Goal: Information Seeking & Learning: Learn about a topic

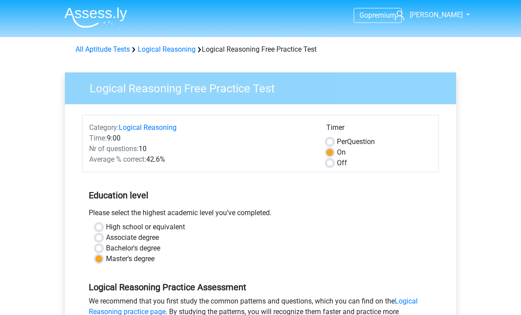
scroll to position [358, 0]
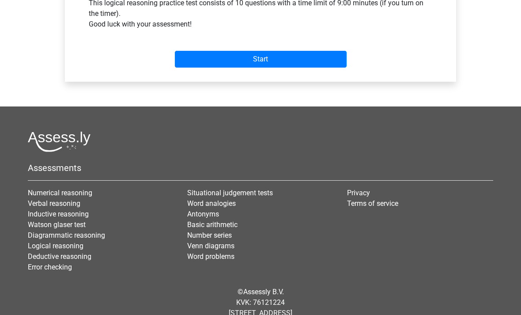
click at [266, 61] on input "Start" at bounding box center [261, 59] width 172 height 17
click at [269, 60] on input "Start" at bounding box center [261, 59] width 172 height 17
click at [267, 61] on input "Start" at bounding box center [261, 59] width 172 height 17
click at [266, 57] on input "Start" at bounding box center [261, 59] width 172 height 17
click at [274, 61] on input "Start" at bounding box center [261, 59] width 172 height 17
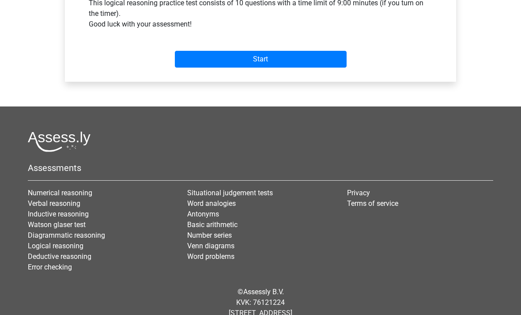
click at [262, 60] on input "Start" at bounding box center [261, 59] width 172 height 17
click at [268, 56] on input "Start" at bounding box center [261, 59] width 172 height 17
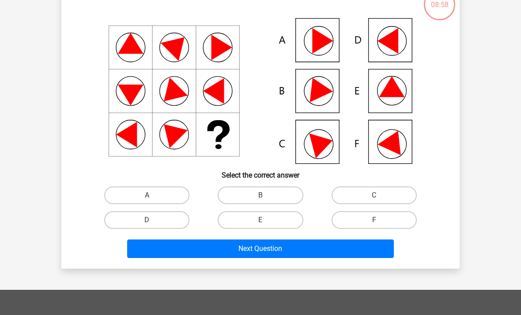
scroll to position [63, 0]
click at [270, 219] on label "E" at bounding box center [260, 220] width 85 height 18
click at [266, 220] on input "E" at bounding box center [264, 223] width 6 height 6
radio input "true"
click at [282, 249] on button "Next Question" at bounding box center [260, 249] width 267 height 19
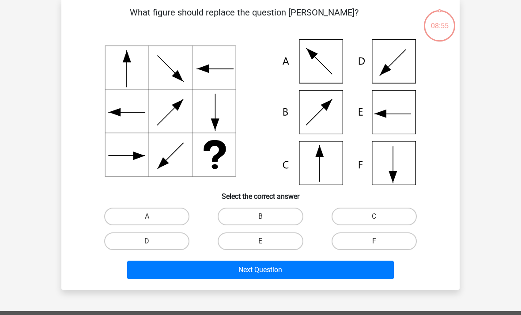
scroll to position [41, 0]
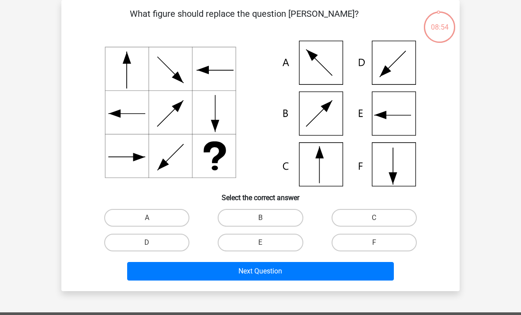
click at [372, 218] on label "C" at bounding box center [374, 218] width 85 height 18
click at [374, 218] on input "C" at bounding box center [377, 221] width 6 height 6
radio input "true"
click at [278, 266] on button "Next Question" at bounding box center [260, 271] width 267 height 19
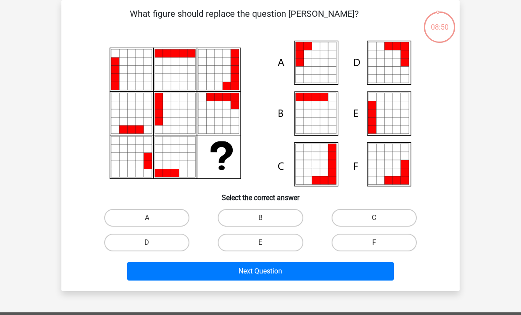
click at [148, 220] on input "A" at bounding box center [150, 221] width 6 height 6
radio input "true"
click at [277, 271] on button "Next Question" at bounding box center [260, 271] width 267 height 19
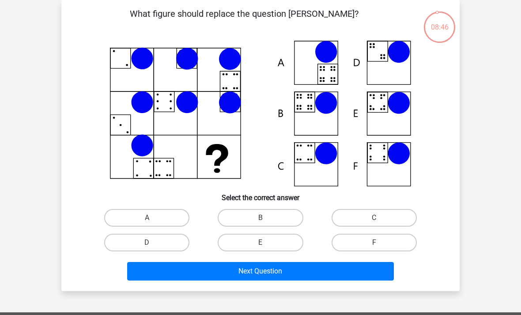
click at [264, 217] on label "B" at bounding box center [260, 218] width 85 height 18
click at [264, 218] on input "B" at bounding box center [264, 221] width 6 height 6
radio input "true"
click at [284, 268] on button "Next Question" at bounding box center [260, 271] width 267 height 19
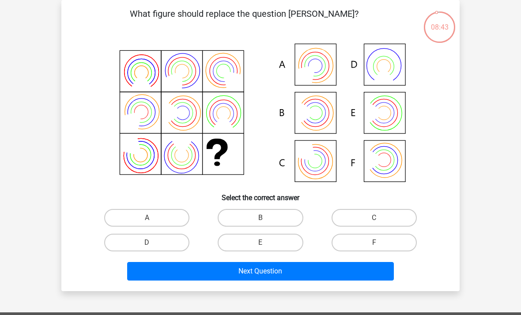
click at [263, 214] on label "B" at bounding box center [260, 218] width 85 height 18
click at [263, 218] on input "B" at bounding box center [264, 221] width 6 height 6
radio input "true"
click at [286, 265] on button "Next Question" at bounding box center [260, 271] width 267 height 19
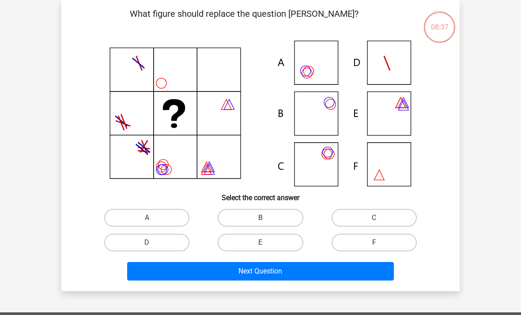
click at [260, 244] on label "E" at bounding box center [260, 243] width 85 height 18
click at [261, 244] on input "E" at bounding box center [264, 246] width 6 height 6
radio input "true"
click at [262, 272] on button "Next Question" at bounding box center [260, 271] width 267 height 19
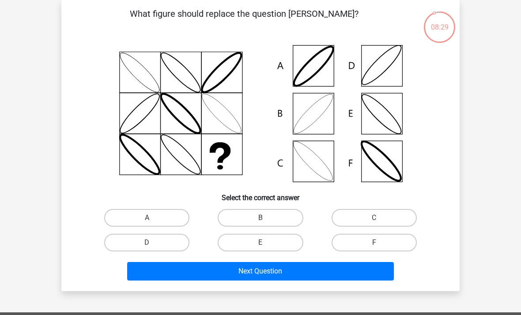
click at [260, 222] on label "B" at bounding box center [260, 218] width 85 height 18
click at [261, 222] on input "B" at bounding box center [264, 221] width 6 height 6
radio input "true"
click at [284, 268] on button "Next Question" at bounding box center [260, 271] width 267 height 19
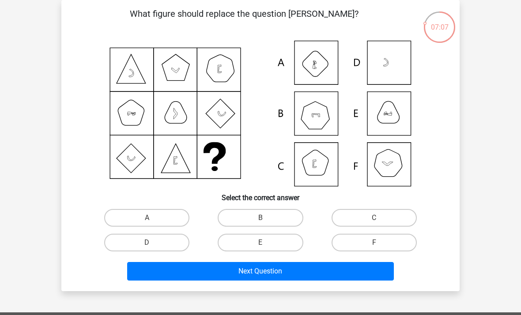
click at [269, 243] on label "E" at bounding box center [260, 243] width 85 height 18
click at [266, 243] on input "E" at bounding box center [264, 246] width 6 height 6
radio input "true"
click at [281, 275] on button "Next Question" at bounding box center [260, 271] width 267 height 19
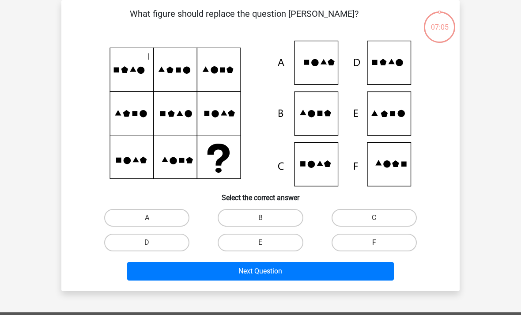
click at [274, 243] on label "E" at bounding box center [260, 243] width 85 height 18
click at [266, 243] on input "E" at bounding box center [264, 246] width 6 height 6
radio input "true"
click at [282, 273] on button "Next Question" at bounding box center [260, 271] width 267 height 19
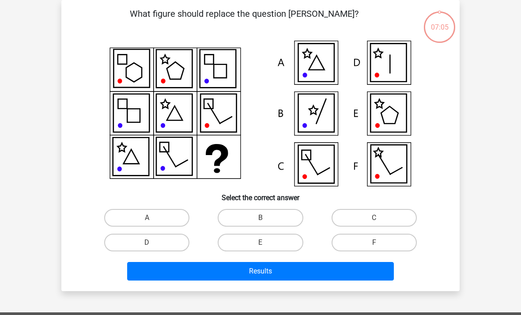
click at [273, 244] on label "E" at bounding box center [260, 243] width 85 height 18
click at [266, 244] on input "E" at bounding box center [264, 246] width 6 height 6
radio input "true"
click at [280, 274] on button "Results" at bounding box center [260, 271] width 267 height 19
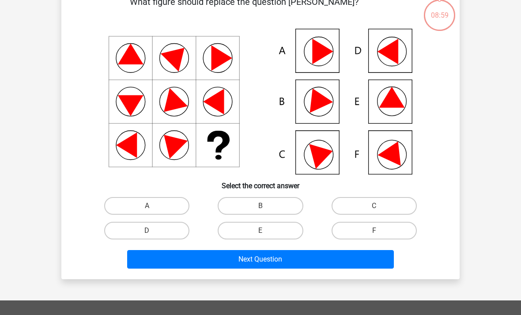
scroll to position [53, 0]
click at [277, 228] on label "E" at bounding box center [260, 231] width 85 height 18
click at [266, 231] on input "E" at bounding box center [264, 234] width 6 height 6
radio input "true"
click at [273, 260] on button "Next Question" at bounding box center [260, 259] width 267 height 19
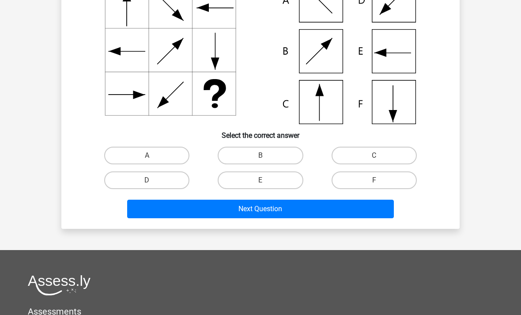
scroll to position [106, 0]
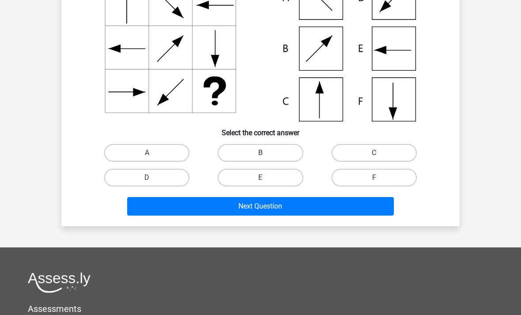
click at [376, 152] on label "C" at bounding box center [374, 153] width 85 height 18
click at [376, 153] on input "C" at bounding box center [377, 156] width 6 height 6
radio input "true"
click at [284, 198] on button "Next Question" at bounding box center [260, 206] width 267 height 19
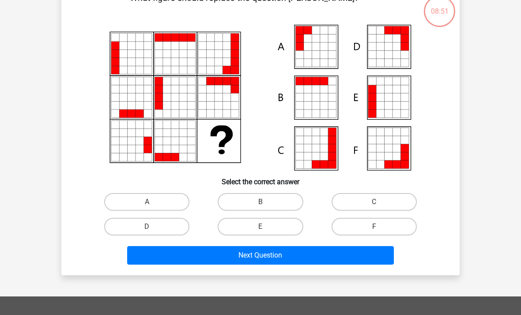
scroll to position [57, 0]
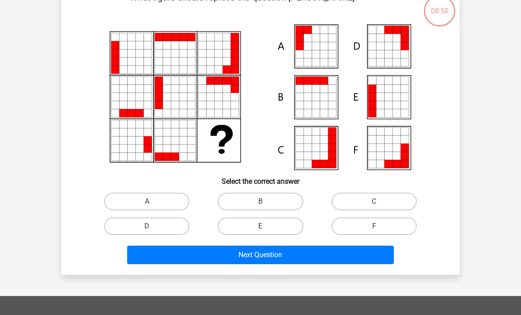
click at [155, 204] on label "A" at bounding box center [146, 202] width 85 height 18
click at [153, 204] on input "A" at bounding box center [150, 205] width 6 height 6
radio input "true"
click at [281, 250] on button "Next Question" at bounding box center [260, 255] width 267 height 19
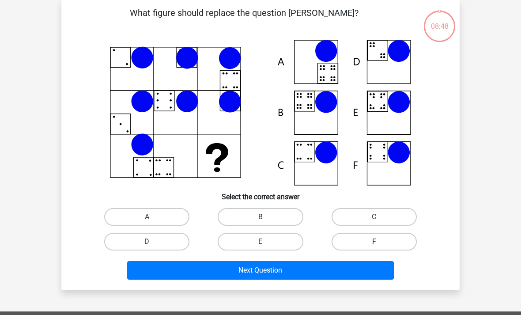
scroll to position [41, 0]
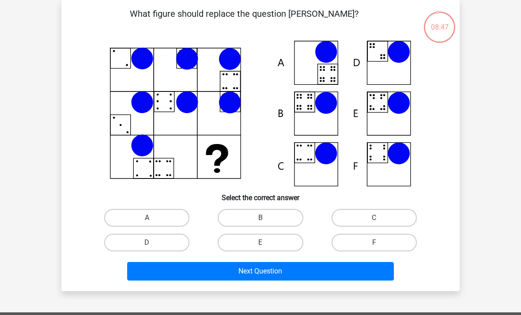
click at [260, 214] on label "B" at bounding box center [260, 218] width 85 height 18
click at [261, 218] on input "B" at bounding box center [264, 221] width 6 height 6
radio input "true"
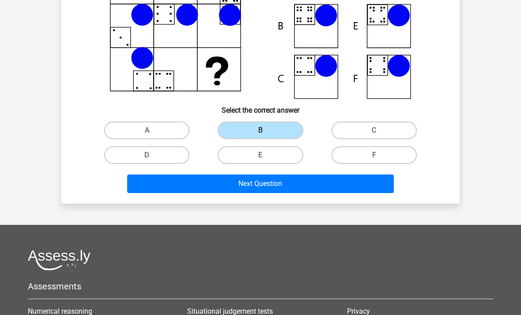
click at [278, 185] on button "Next Question" at bounding box center [260, 184] width 267 height 19
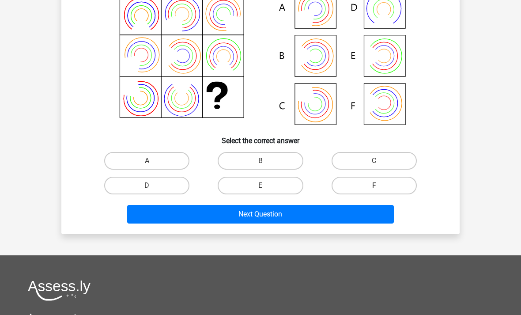
scroll to position [96, 0]
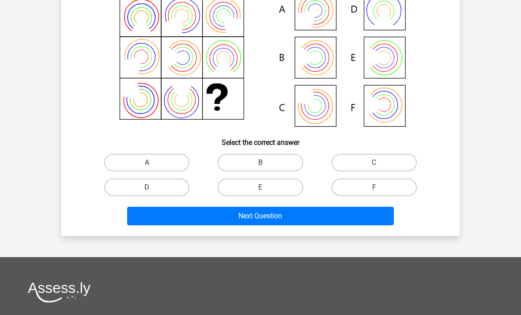
click at [265, 162] on label "B" at bounding box center [260, 163] width 85 height 18
click at [265, 163] on input "B" at bounding box center [264, 166] width 6 height 6
radio input "true"
click at [272, 216] on button "Next Question" at bounding box center [260, 216] width 267 height 19
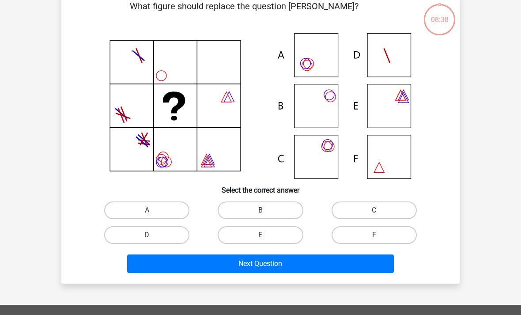
scroll to position [41, 0]
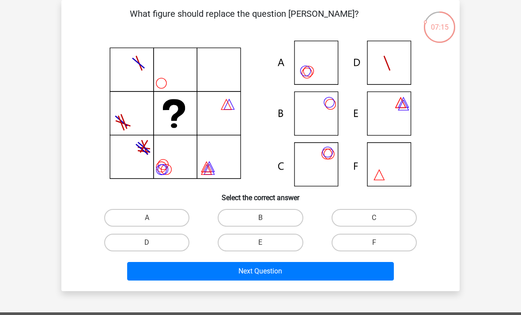
click at [264, 217] on label "B" at bounding box center [260, 218] width 85 height 18
click at [264, 218] on input "B" at bounding box center [264, 221] width 6 height 6
radio input "true"
click at [278, 270] on button "Next Question" at bounding box center [260, 271] width 267 height 19
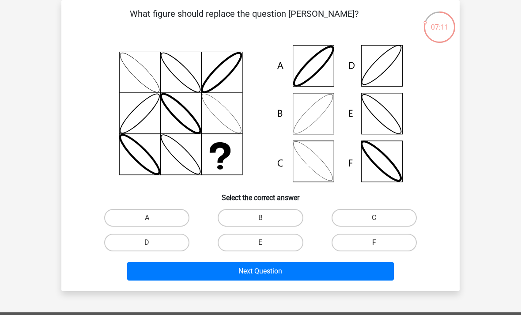
click at [269, 216] on label "B" at bounding box center [260, 218] width 85 height 18
click at [266, 218] on input "B" at bounding box center [264, 221] width 6 height 6
radio input "true"
click at [278, 272] on button "Next Question" at bounding box center [260, 271] width 267 height 19
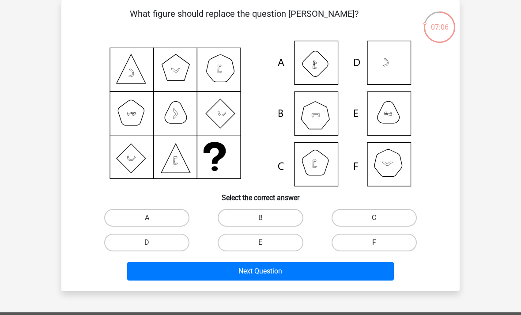
click at [378, 247] on input "F" at bounding box center [377, 246] width 6 height 6
radio input "true"
click at [326, 272] on button "Next Question" at bounding box center [260, 271] width 267 height 19
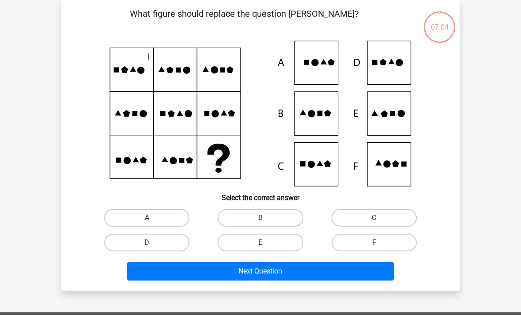
click at [379, 241] on label "F" at bounding box center [374, 243] width 85 height 18
click at [379, 243] on input "F" at bounding box center [377, 246] width 6 height 6
radio input "true"
click at [304, 274] on button "Next Question" at bounding box center [260, 271] width 267 height 19
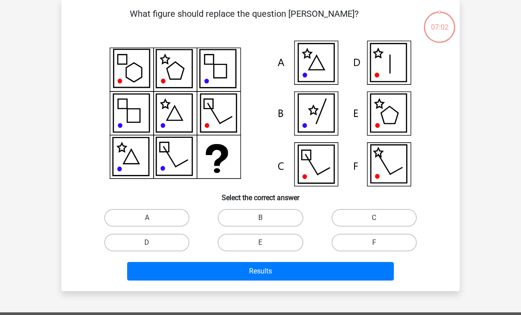
click at [374, 241] on label "F" at bounding box center [374, 243] width 85 height 18
click at [374, 243] on input "F" at bounding box center [377, 246] width 6 height 6
radio input "true"
click at [289, 269] on button "Results" at bounding box center [260, 271] width 267 height 19
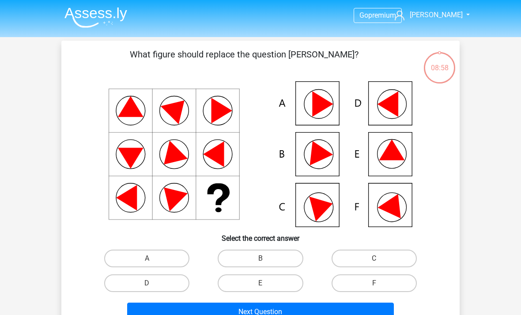
click at [274, 282] on label "E" at bounding box center [260, 283] width 85 height 18
click at [266, 283] on input "E" at bounding box center [264, 286] width 6 height 6
radio input "true"
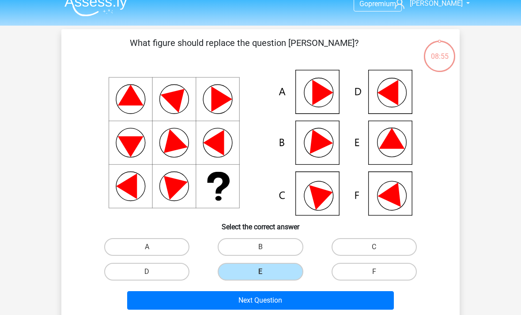
click at [280, 306] on button "Next Question" at bounding box center [260, 301] width 267 height 19
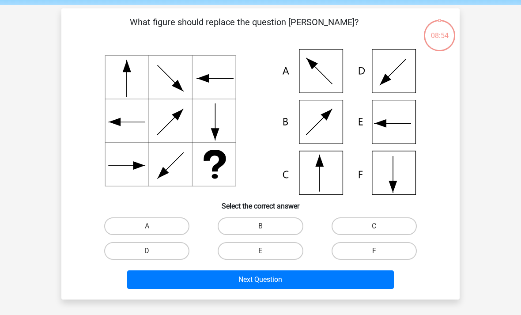
scroll to position [41, 0]
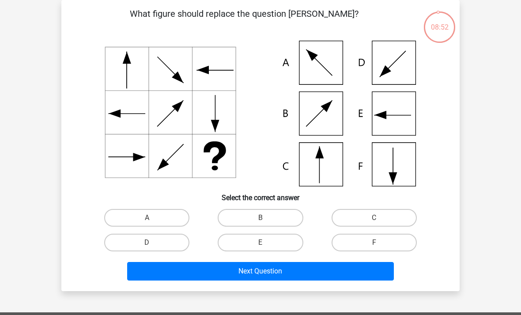
click at [376, 221] on input "C" at bounding box center [377, 221] width 6 height 6
radio input "true"
click at [273, 274] on button "Next Question" at bounding box center [260, 271] width 267 height 19
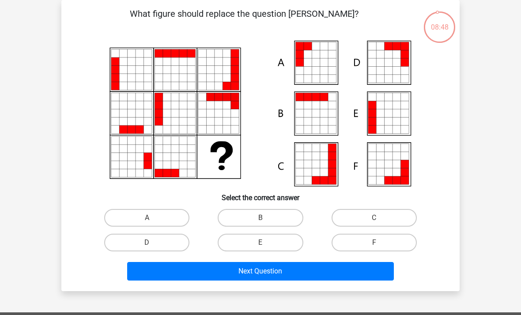
click at [155, 215] on label "A" at bounding box center [146, 218] width 85 height 18
click at [153, 218] on input "A" at bounding box center [150, 221] width 6 height 6
radio input "true"
click at [269, 266] on button "Next Question" at bounding box center [260, 271] width 267 height 19
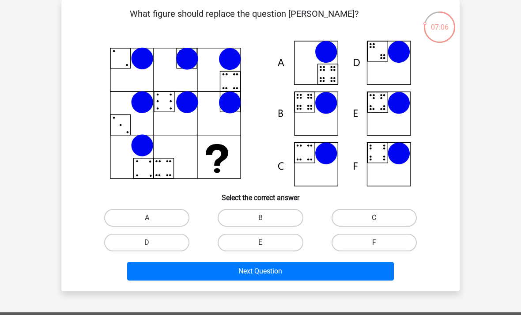
click at [271, 215] on label "B" at bounding box center [260, 218] width 85 height 18
click at [266, 218] on input "B" at bounding box center [264, 221] width 6 height 6
radio input "true"
click at [300, 270] on button "Next Question" at bounding box center [260, 271] width 267 height 19
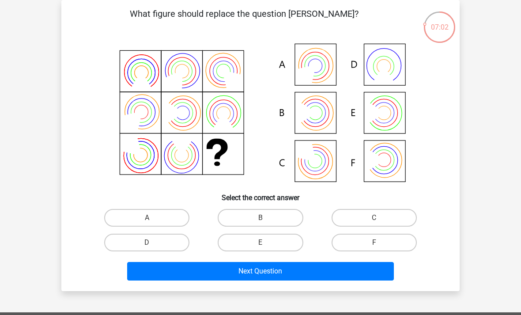
click at [269, 216] on label "B" at bounding box center [260, 218] width 85 height 18
click at [266, 218] on input "B" at bounding box center [264, 221] width 6 height 6
radio input "true"
click at [270, 269] on button "Next Question" at bounding box center [260, 271] width 267 height 19
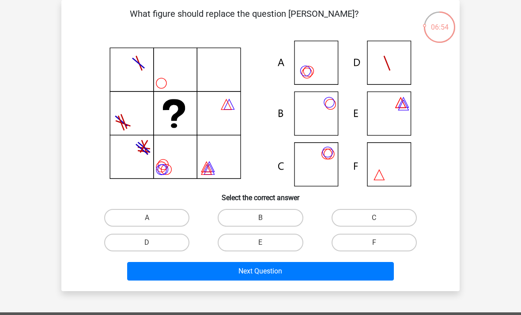
click at [265, 215] on label "B" at bounding box center [260, 218] width 85 height 18
click at [265, 218] on input "B" at bounding box center [264, 221] width 6 height 6
radio input "true"
click at [277, 266] on button "Next Question" at bounding box center [260, 271] width 267 height 19
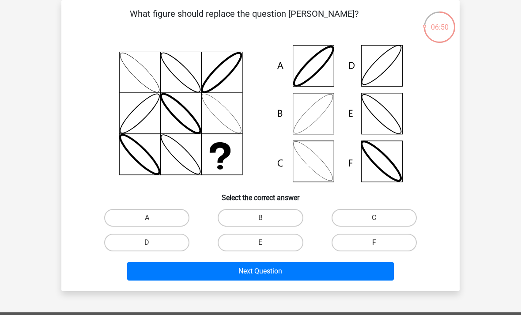
click at [267, 217] on label "B" at bounding box center [260, 218] width 85 height 18
click at [266, 218] on input "B" at bounding box center [264, 221] width 6 height 6
radio input "true"
click at [282, 273] on button "Next Question" at bounding box center [260, 271] width 267 height 19
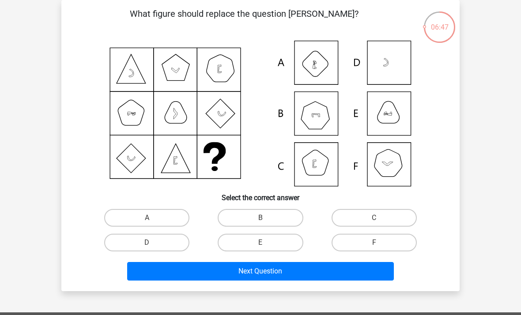
click at [380, 245] on input "F" at bounding box center [377, 246] width 6 height 6
radio input "true"
click at [347, 273] on button "Next Question" at bounding box center [260, 271] width 267 height 19
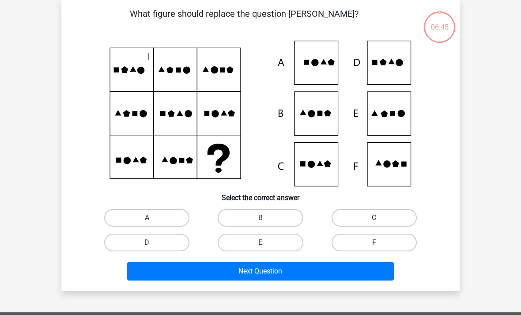
click at [379, 245] on input "F" at bounding box center [377, 246] width 6 height 6
radio input "true"
click at [330, 272] on button "Next Question" at bounding box center [260, 271] width 267 height 19
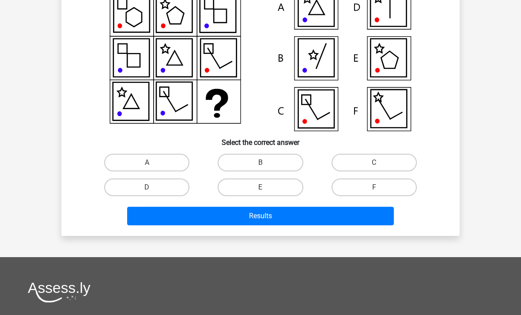
scroll to position [84, 0]
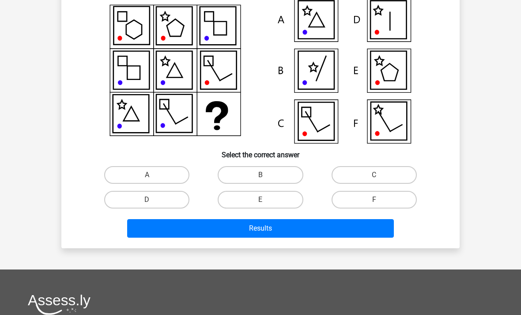
click at [320, 229] on button "Results" at bounding box center [260, 228] width 267 height 19
click at [373, 206] on label "F" at bounding box center [374, 200] width 85 height 18
click at [374, 205] on input "F" at bounding box center [377, 203] width 6 height 6
radio input "true"
click at [273, 228] on button "Results" at bounding box center [260, 228] width 267 height 19
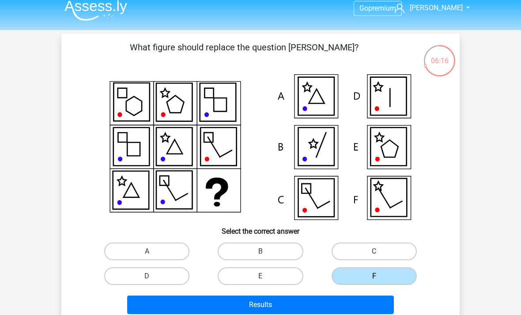
scroll to position [0, 0]
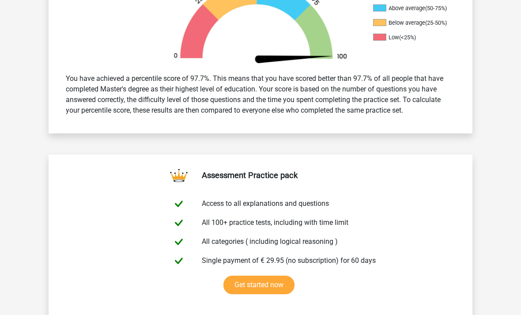
scroll to position [302, 0]
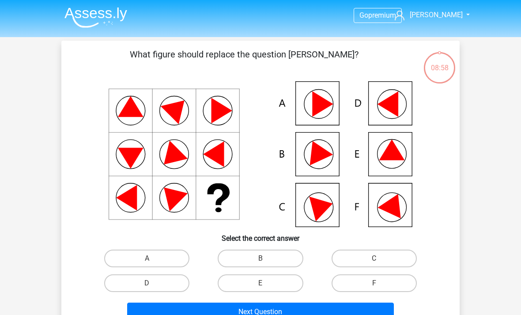
click at [274, 285] on label "E" at bounding box center [260, 283] width 85 height 18
click at [266, 285] on input "E" at bounding box center [264, 286] width 6 height 6
radio input "true"
click at [394, 161] on icon at bounding box center [261, 154] width 356 height 146
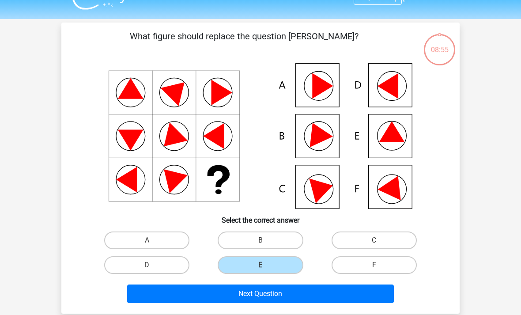
click at [283, 295] on button "Next Question" at bounding box center [260, 294] width 267 height 19
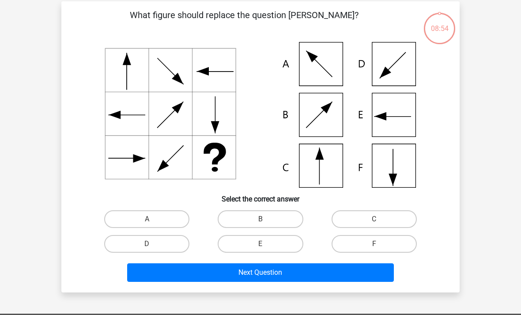
scroll to position [41, 0]
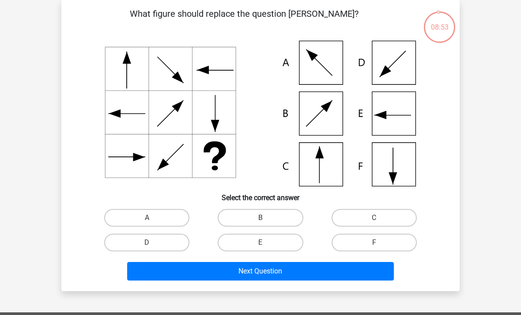
click at [379, 224] on input "C" at bounding box center [377, 221] width 6 height 6
radio input "true"
click at [277, 275] on button "Next Question" at bounding box center [260, 271] width 267 height 19
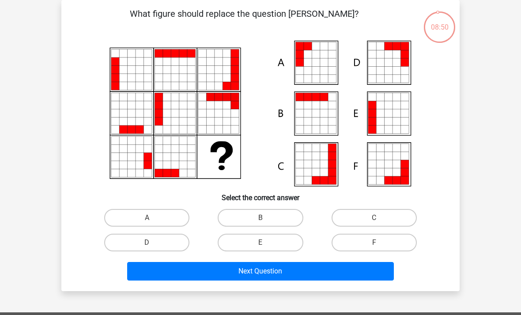
click at [151, 222] on input "A" at bounding box center [150, 221] width 6 height 6
radio input "true"
click at [281, 274] on button "Next Question" at bounding box center [260, 271] width 267 height 19
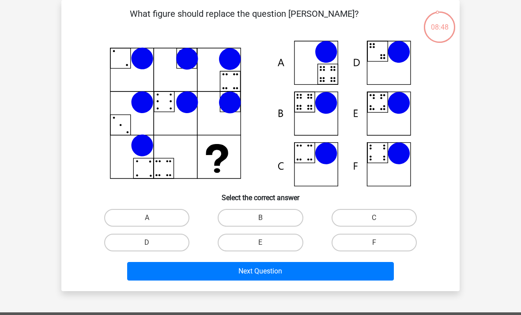
click at [266, 218] on input "B" at bounding box center [264, 221] width 6 height 6
radio input "true"
click at [304, 270] on button "Next Question" at bounding box center [260, 271] width 267 height 19
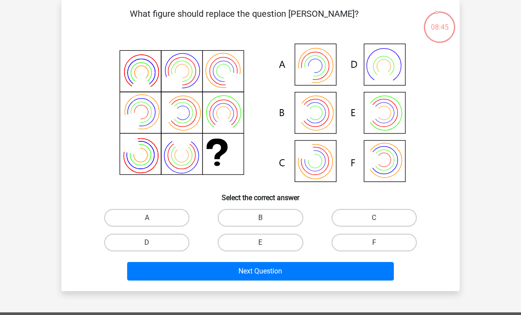
scroll to position [39, 0]
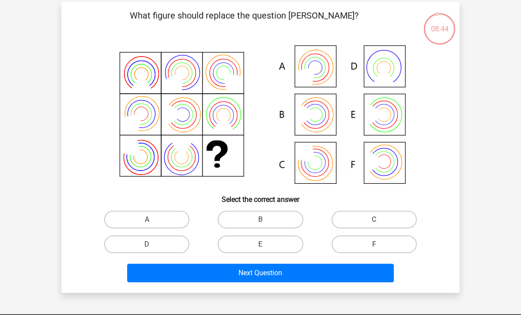
click at [265, 224] on input "B" at bounding box center [264, 223] width 6 height 6
radio input "true"
click at [301, 268] on button "Next Question" at bounding box center [260, 273] width 267 height 19
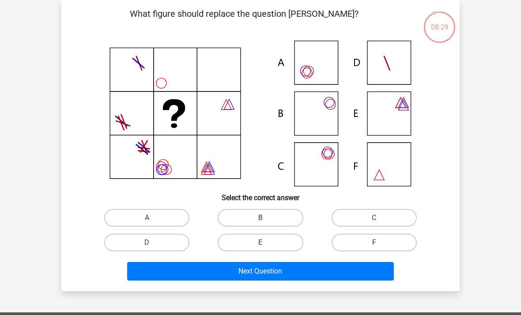
scroll to position [52, 0]
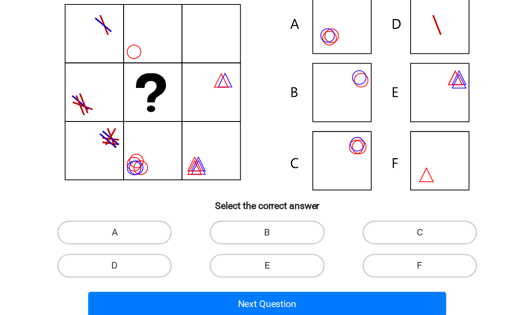
click at [218, 198] on label "B" at bounding box center [260, 207] width 85 height 18
click at [261, 207] on input "B" at bounding box center [264, 210] width 6 height 6
radio input "true"
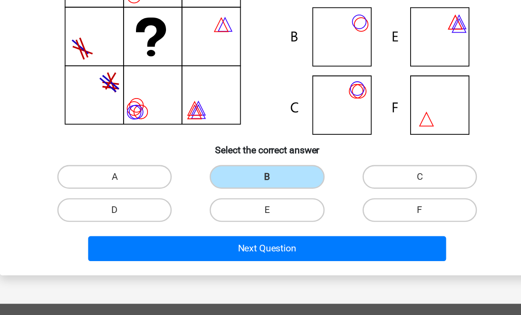
scroll to position [70, 0]
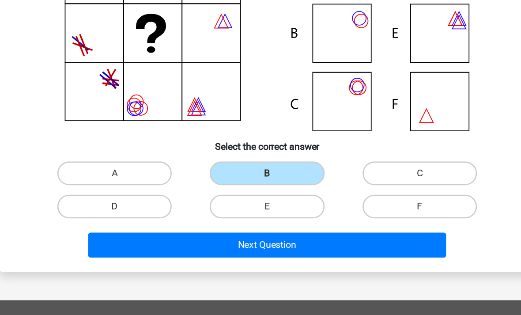
click at [207, 232] on button "Next Question" at bounding box center [260, 241] width 267 height 19
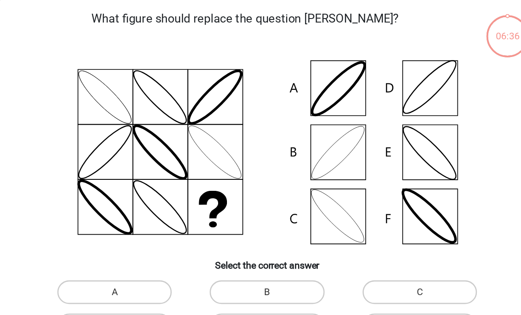
scroll to position [41, 0]
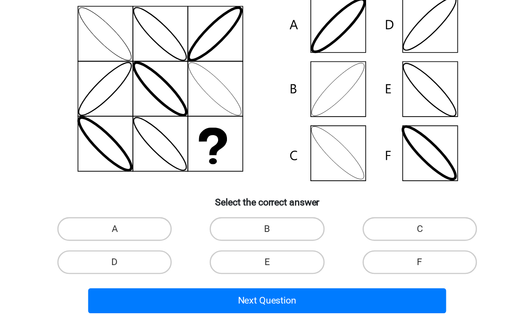
click at [218, 209] on label "B" at bounding box center [260, 218] width 85 height 18
click at [261, 218] on input "B" at bounding box center [264, 221] width 6 height 6
radio input "true"
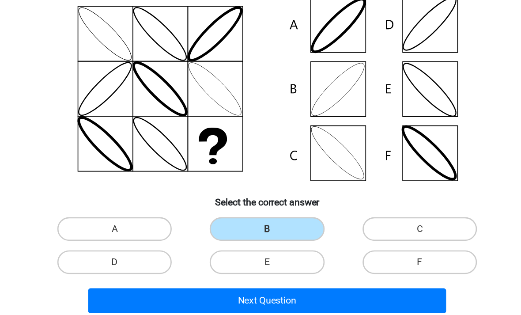
click at [202, 262] on button "Next Question" at bounding box center [260, 271] width 267 height 19
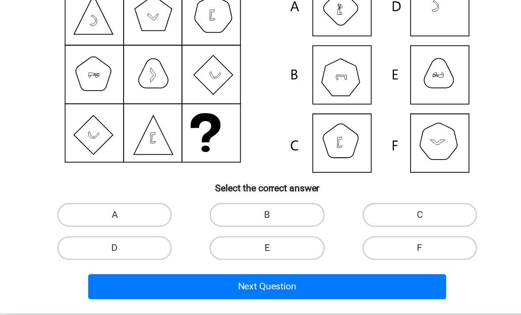
scroll to position [41, 0]
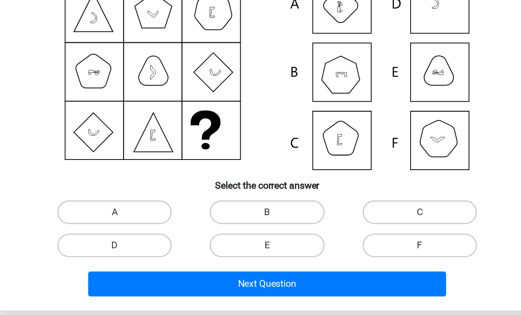
click at [332, 233] on label "F" at bounding box center [374, 242] width 85 height 18
click at [374, 242] on input "F" at bounding box center [377, 245] width 6 height 6
radio input "true"
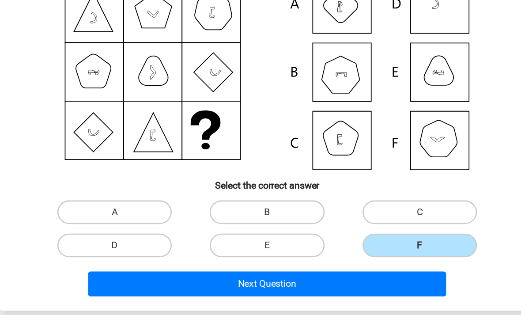
click at [211, 262] on button "Next Question" at bounding box center [260, 271] width 267 height 19
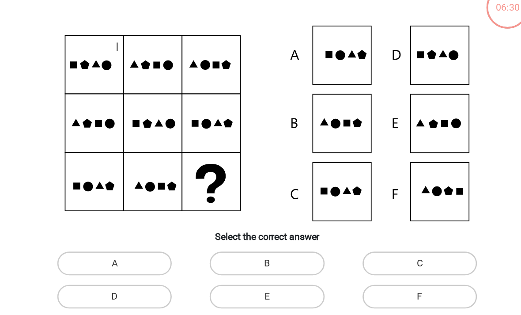
click at [318, 205] on div "C" at bounding box center [375, 217] width 114 height 25
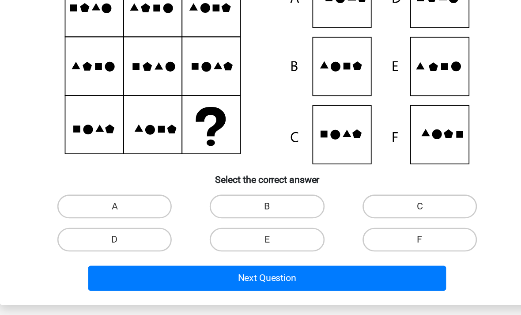
click at [374, 238] on input "F" at bounding box center [377, 241] width 6 height 6
radio input "true"
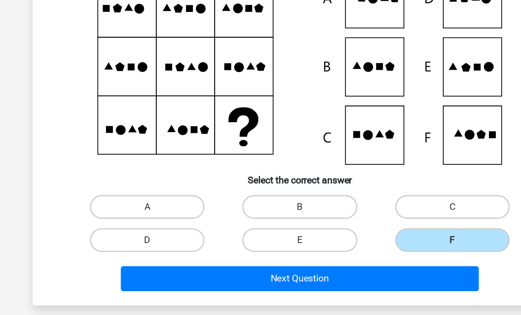
scroll to position [46, 0]
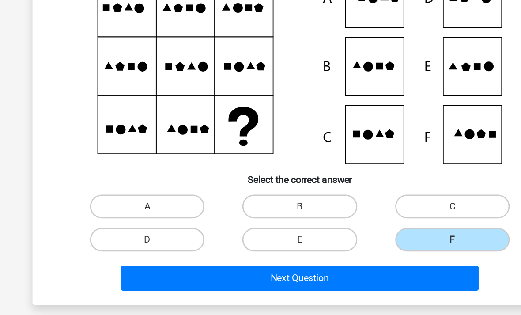
click at [374, 238] on input "F" at bounding box center [377, 241] width 6 height 6
click at [227, 257] on button "Next Question" at bounding box center [260, 266] width 267 height 19
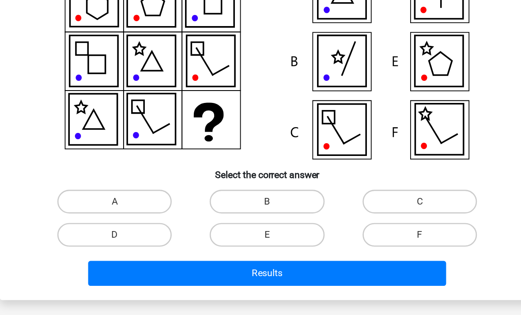
scroll to position [49, 0]
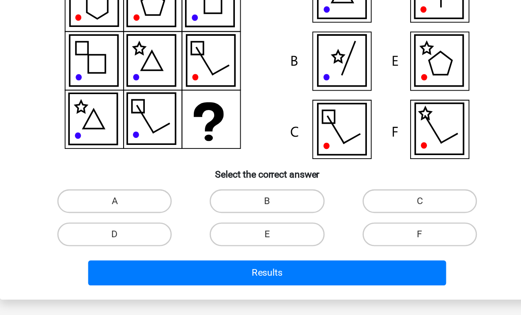
click at [332, 225] on label "F" at bounding box center [374, 234] width 85 height 18
click at [374, 234] on input "F" at bounding box center [377, 237] width 6 height 6
radio input "true"
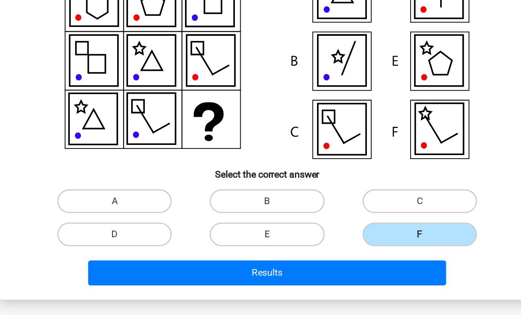
click at [213, 253] on button "Results" at bounding box center [260, 262] width 267 height 19
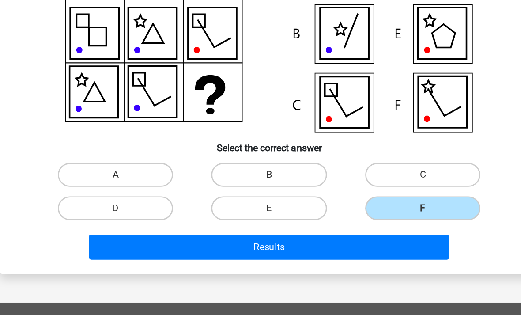
scroll to position [48, 0]
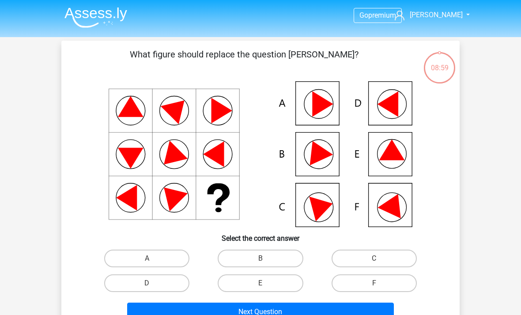
click at [398, 153] on icon at bounding box center [393, 150] width 26 height 21
click at [273, 287] on label "E" at bounding box center [260, 283] width 85 height 18
click at [266, 287] on input "E" at bounding box center [264, 286] width 6 height 6
radio input "true"
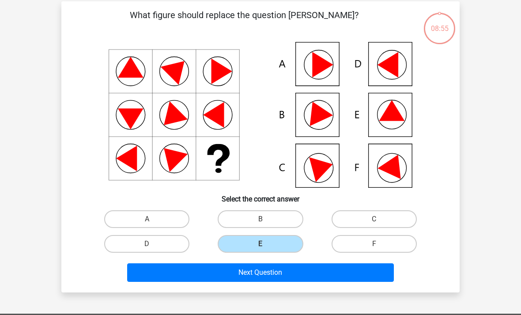
click at [285, 273] on button "Next Question" at bounding box center [260, 273] width 267 height 19
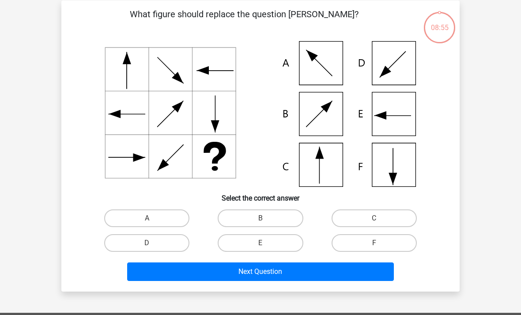
scroll to position [41, 0]
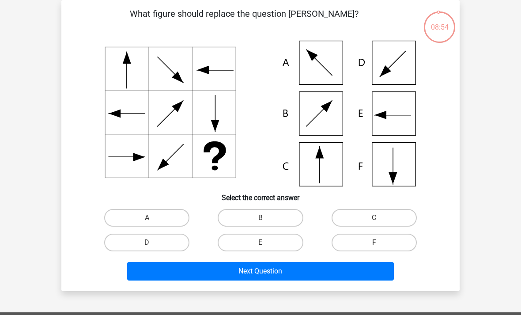
click at [322, 168] on icon at bounding box center [261, 114] width 356 height 146
click at [377, 221] on input "C" at bounding box center [377, 221] width 6 height 6
radio input "true"
click at [292, 272] on button "Next Question" at bounding box center [260, 271] width 267 height 19
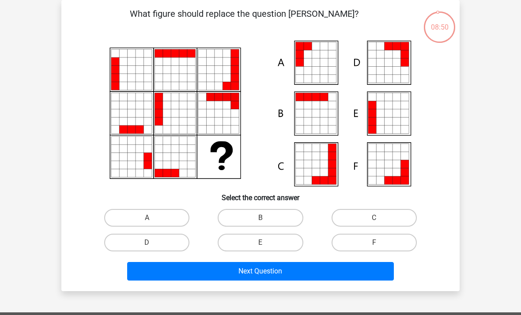
click at [158, 217] on label "A" at bounding box center [146, 218] width 85 height 18
click at [153, 218] on input "A" at bounding box center [150, 221] width 6 height 6
radio input "true"
click at [281, 273] on button "Next Question" at bounding box center [260, 271] width 267 height 19
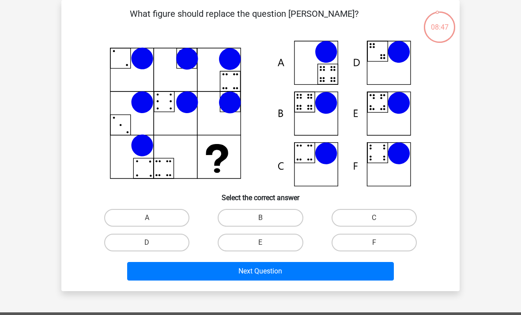
click at [272, 214] on label "B" at bounding box center [260, 218] width 85 height 18
click at [266, 218] on input "B" at bounding box center [264, 221] width 6 height 6
radio input "true"
click at [309, 266] on button "Next Question" at bounding box center [260, 271] width 267 height 19
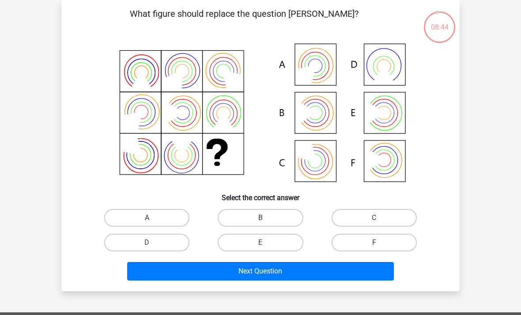
click at [272, 216] on label "B" at bounding box center [260, 218] width 85 height 18
click at [266, 218] on input "B" at bounding box center [264, 221] width 6 height 6
radio input "true"
click at [297, 271] on button "Next Question" at bounding box center [260, 271] width 267 height 19
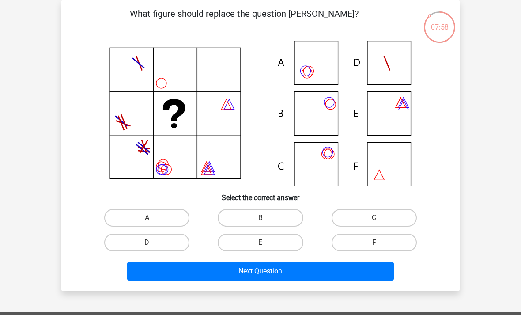
click at [377, 224] on input "C" at bounding box center [377, 221] width 6 height 6
radio input "true"
click at [275, 268] on button "Next Question" at bounding box center [260, 271] width 267 height 19
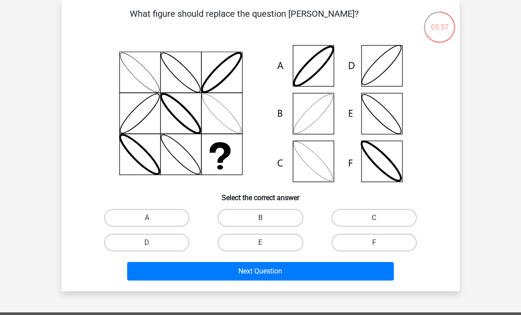
click at [266, 218] on input "B" at bounding box center [264, 221] width 6 height 6
radio input "true"
click at [274, 272] on button "Next Question" at bounding box center [260, 271] width 267 height 19
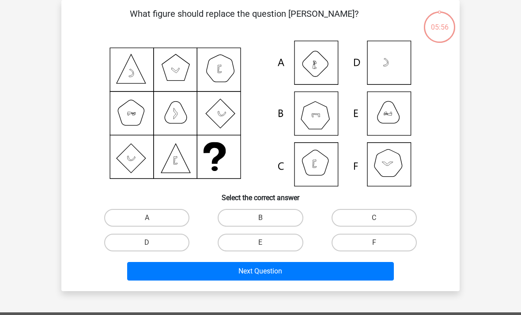
click at [378, 246] on input "F" at bounding box center [377, 246] width 6 height 6
radio input "true"
click at [304, 273] on button "Next Question" at bounding box center [260, 271] width 267 height 19
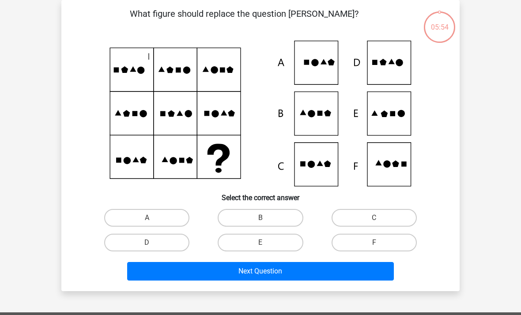
click at [380, 243] on label "F" at bounding box center [374, 243] width 85 height 18
click at [380, 243] on input "F" at bounding box center [377, 246] width 6 height 6
radio input "true"
click at [285, 271] on button "Next Question" at bounding box center [260, 271] width 267 height 19
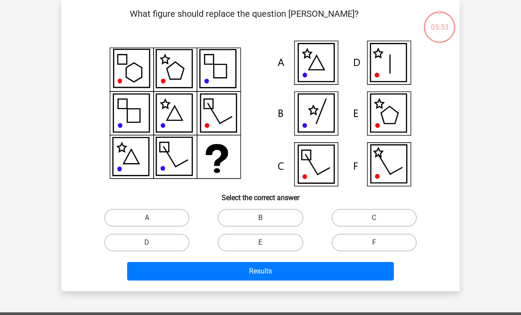
click at [376, 241] on label "F" at bounding box center [374, 243] width 85 height 18
click at [376, 243] on input "F" at bounding box center [377, 246] width 6 height 6
radio input "true"
click at [279, 271] on button "Results" at bounding box center [260, 271] width 267 height 19
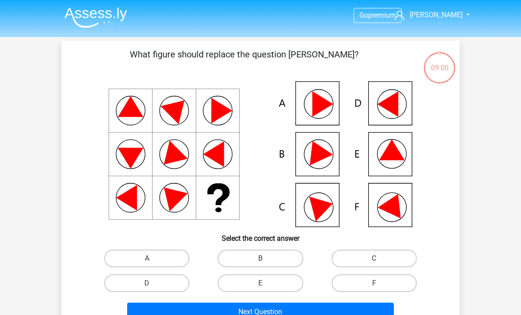
click at [396, 152] on icon at bounding box center [393, 150] width 26 height 21
click at [265, 278] on label "E" at bounding box center [260, 283] width 85 height 18
click at [265, 283] on input "E" at bounding box center [264, 286] width 6 height 6
radio input "true"
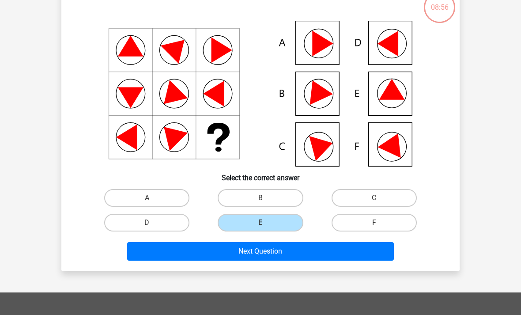
click at [287, 251] on button "Next Question" at bounding box center [260, 251] width 267 height 19
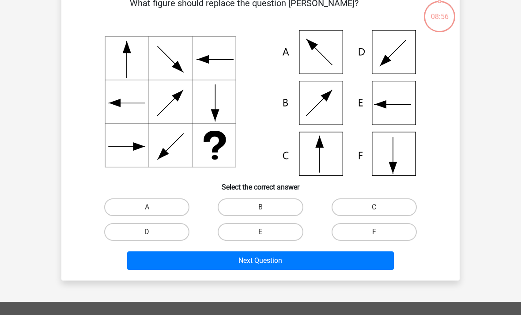
scroll to position [41, 0]
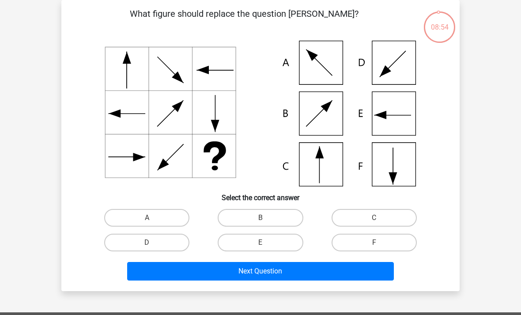
click at [373, 221] on label "C" at bounding box center [374, 218] width 85 height 18
click at [374, 221] on input "C" at bounding box center [377, 221] width 6 height 6
radio input "true"
click at [273, 267] on button "Next Question" at bounding box center [260, 271] width 267 height 19
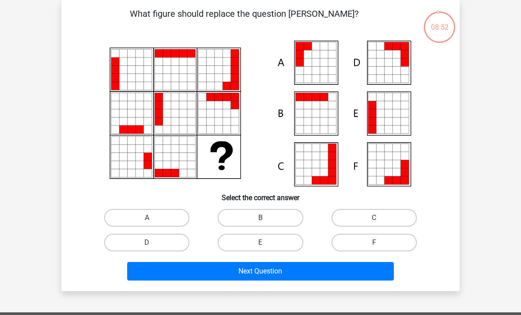
click at [146, 219] on label "A" at bounding box center [146, 218] width 85 height 18
click at [147, 219] on input "A" at bounding box center [150, 221] width 6 height 6
radio input "true"
click at [280, 271] on button "Next Question" at bounding box center [260, 271] width 267 height 19
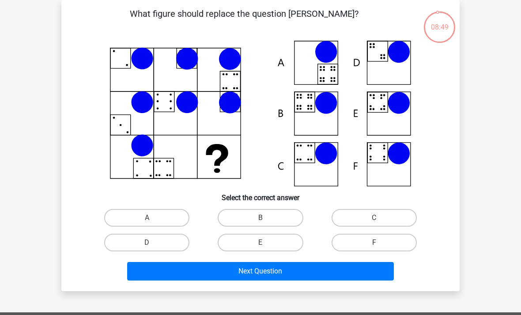
click at [267, 218] on label "B" at bounding box center [260, 218] width 85 height 18
click at [266, 218] on input "B" at bounding box center [264, 221] width 6 height 6
radio input "true"
click at [299, 271] on button "Next Question" at bounding box center [260, 271] width 267 height 19
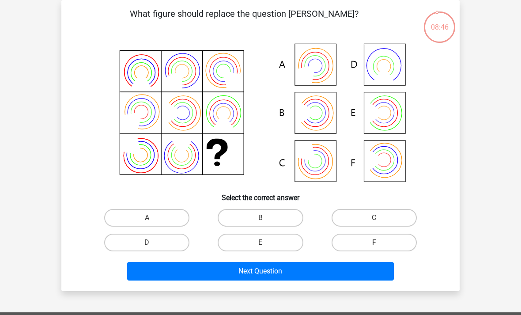
click at [256, 221] on label "B" at bounding box center [260, 218] width 85 height 18
click at [261, 221] on input "B" at bounding box center [264, 221] width 6 height 6
radio input "true"
click at [294, 272] on button "Next Question" at bounding box center [260, 271] width 267 height 19
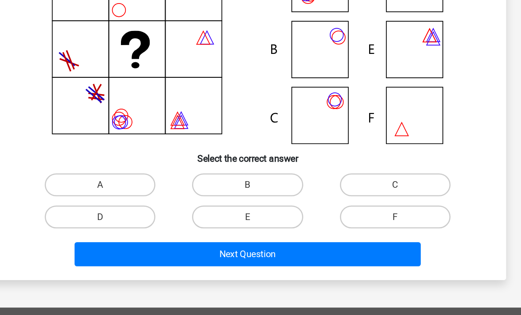
scroll to position [104, 0]
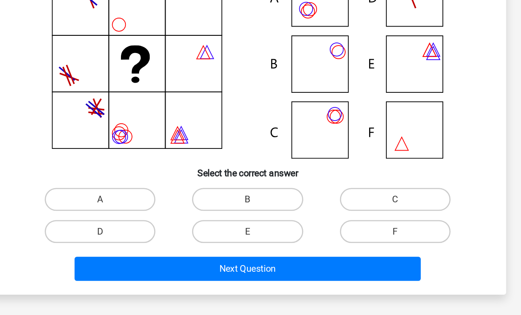
click at [332, 150] on label "C" at bounding box center [374, 154] width 85 height 18
click at [374, 154] on input "C" at bounding box center [377, 157] width 6 height 6
radio input "true"
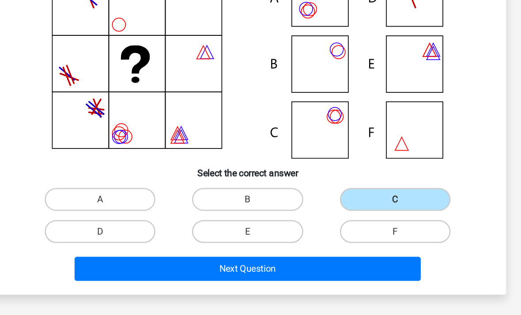
click at [198, 202] on button "Next Question" at bounding box center [260, 207] width 267 height 19
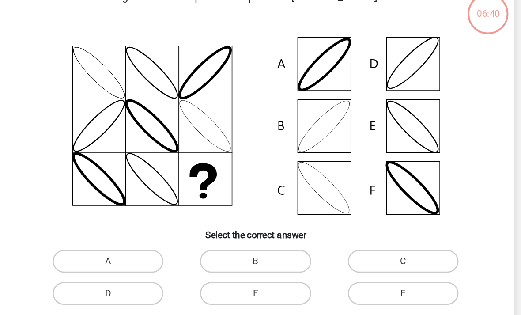
scroll to position [41, 0]
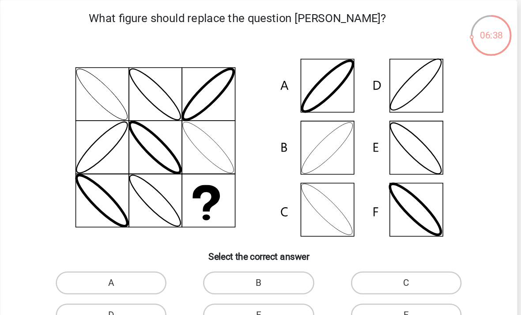
click at [218, 217] on label "B" at bounding box center [260, 218] width 85 height 18
click at [261, 218] on input "B" at bounding box center [264, 221] width 6 height 6
radio input "true"
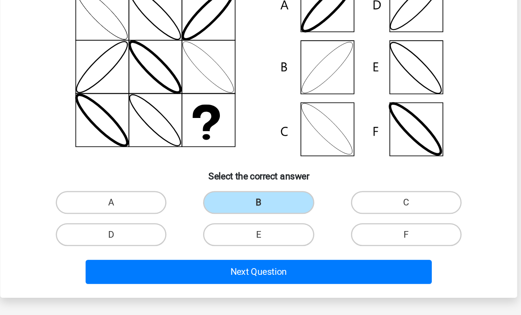
click at [216, 251] on button "Next Question" at bounding box center [260, 260] width 267 height 19
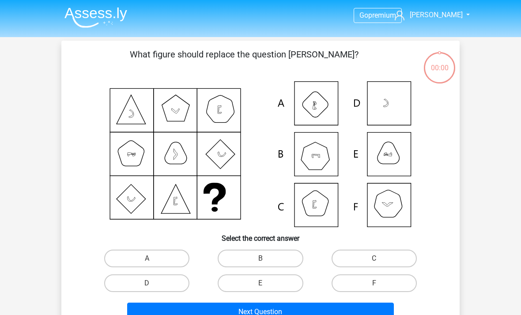
scroll to position [63, 61]
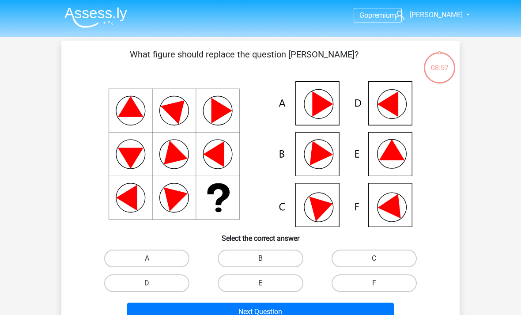
click at [269, 288] on label "E" at bounding box center [260, 283] width 85 height 18
click at [266, 288] on input "E" at bounding box center [264, 286] width 6 height 6
radio input "true"
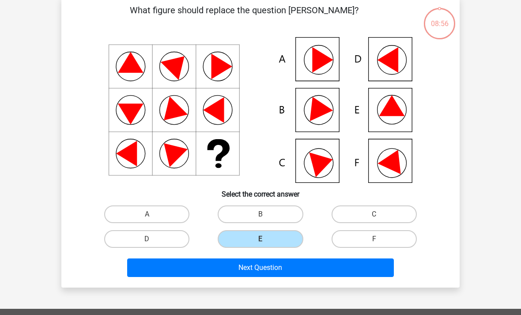
scroll to position [48, 0]
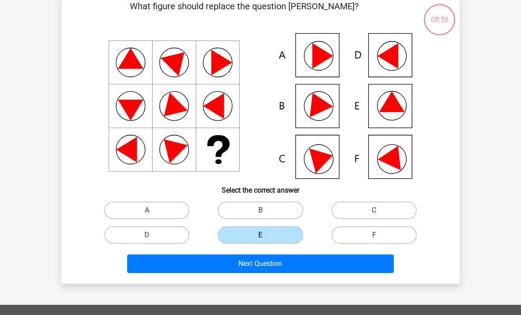
click at [282, 265] on button "Next Question" at bounding box center [260, 264] width 267 height 19
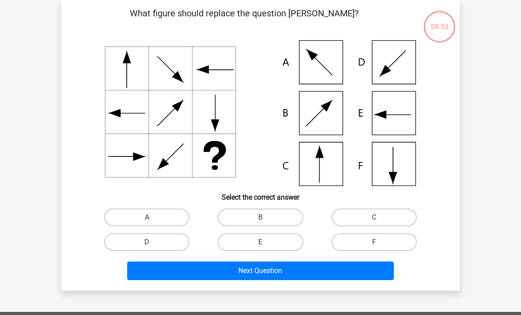
scroll to position [41, 0]
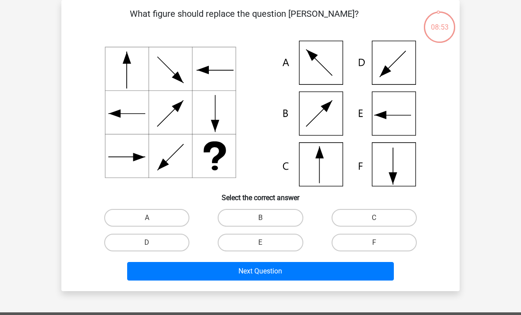
click at [369, 221] on label "C" at bounding box center [374, 218] width 85 height 18
click at [374, 221] on input "C" at bounding box center [377, 221] width 6 height 6
radio input "true"
click at [283, 270] on button "Next Question" at bounding box center [260, 271] width 267 height 19
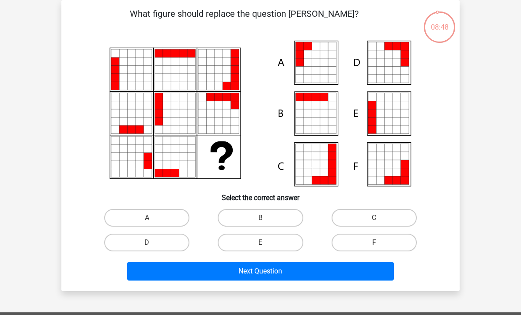
click at [162, 224] on label "A" at bounding box center [146, 218] width 85 height 18
click at [153, 224] on input "A" at bounding box center [150, 221] width 6 height 6
radio input "true"
click at [273, 275] on button "Next Question" at bounding box center [260, 271] width 267 height 19
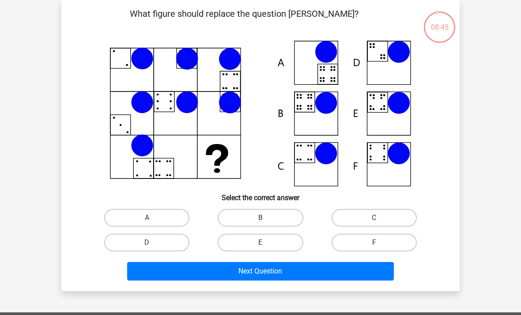
click at [268, 218] on label "B" at bounding box center [260, 218] width 85 height 18
click at [266, 218] on input "B" at bounding box center [264, 221] width 6 height 6
radio input "true"
click at [290, 278] on button "Next Question" at bounding box center [260, 271] width 267 height 19
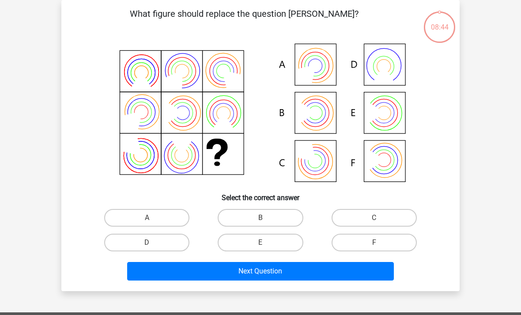
click at [265, 219] on input "B" at bounding box center [264, 221] width 6 height 6
radio input "true"
click at [290, 275] on button "Next Question" at bounding box center [260, 271] width 267 height 19
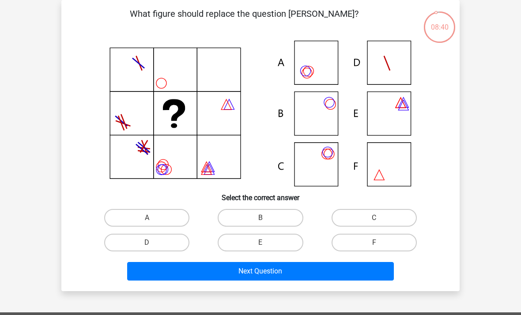
click at [374, 223] on input "C" at bounding box center [377, 221] width 6 height 6
radio input "true"
click at [277, 274] on button "Next Question" at bounding box center [260, 271] width 267 height 19
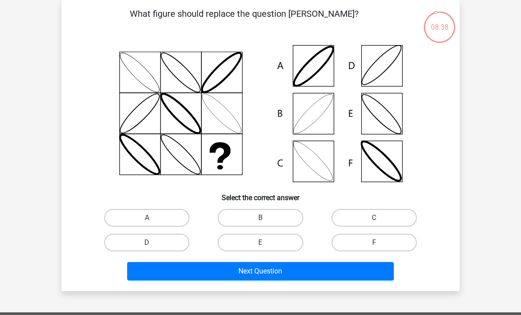
click at [266, 216] on label "B" at bounding box center [260, 218] width 85 height 18
click at [266, 218] on input "B" at bounding box center [264, 221] width 6 height 6
radio input "true"
click at [291, 275] on button "Next Question" at bounding box center [260, 271] width 267 height 19
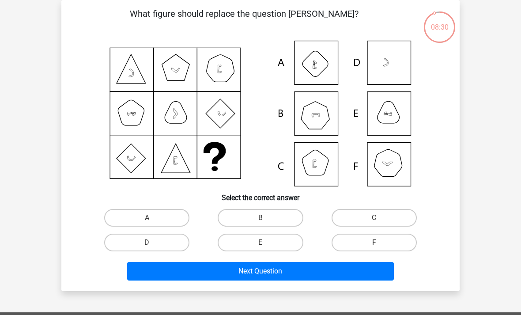
click at [265, 217] on label "B" at bounding box center [260, 218] width 85 height 18
click at [265, 218] on input "B" at bounding box center [264, 221] width 6 height 6
radio input "true"
click at [277, 274] on button "Next Question" at bounding box center [260, 271] width 267 height 19
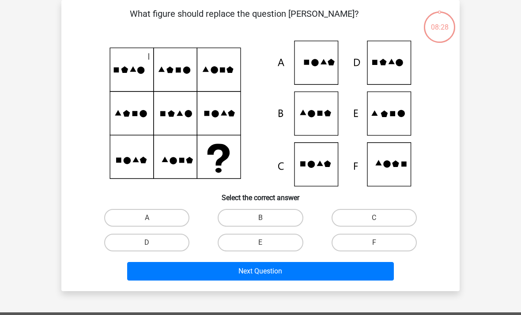
click at [387, 221] on label "C" at bounding box center [374, 218] width 85 height 18
click at [380, 221] on input "C" at bounding box center [377, 221] width 6 height 6
radio input "true"
click at [305, 274] on button "Next Question" at bounding box center [260, 271] width 267 height 19
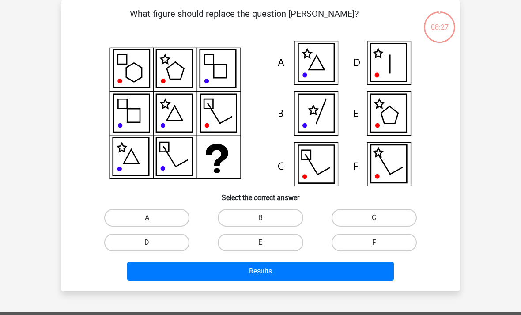
click at [378, 243] on input "F" at bounding box center [377, 246] width 6 height 6
radio input "true"
click at [311, 273] on button "Results" at bounding box center [260, 271] width 267 height 19
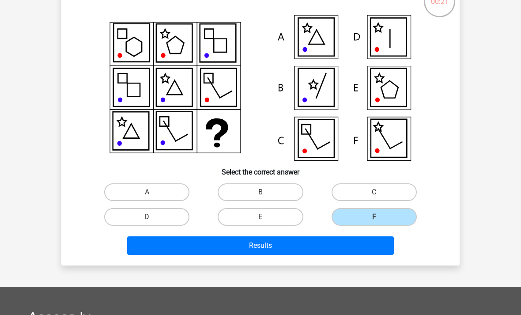
scroll to position [0, 0]
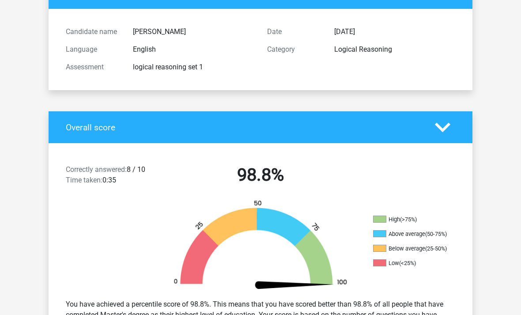
scroll to position [53, 0]
